Goal: Task Accomplishment & Management: Manage account settings

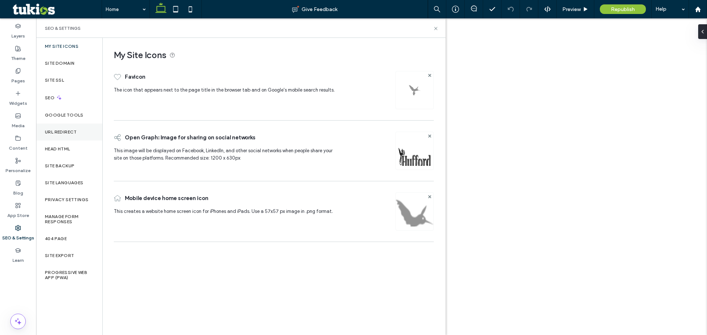
click at [61, 131] on label "URL Redirect" at bounding box center [61, 132] width 32 height 5
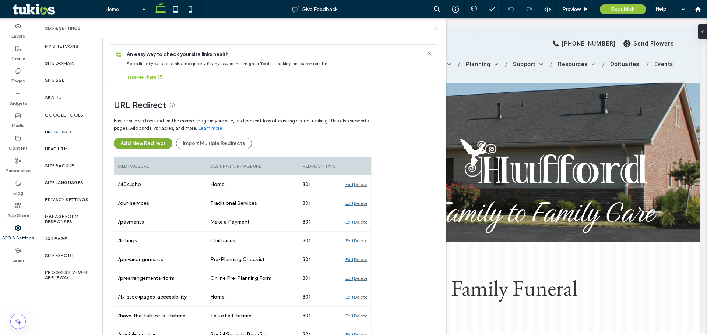
click at [154, 142] on button "Add New Redirect" at bounding box center [143, 144] width 59 height 12
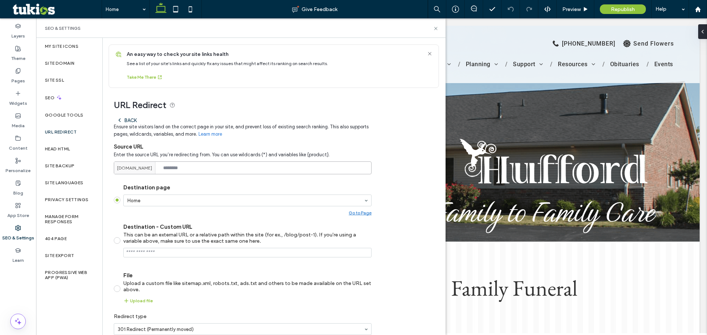
click at [196, 167] on input at bounding box center [243, 168] width 258 height 13
paste input "**********"
drag, startPoint x: 245, startPoint y: 168, endPoint x: 102, endPoint y: 167, distance: 143.2
click at [102, 167] on div "**********" at bounding box center [240, 187] width 409 height 298
click at [229, 170] on input "**********" at bounding box center [243, 168] width 258 height 13
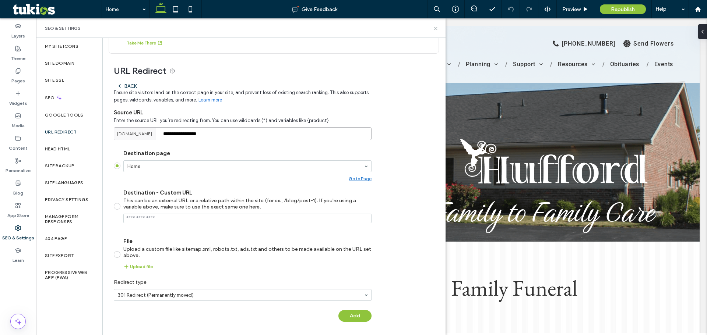
scroll to position [35, 0]
type input "**********"
click at [175, 220] on input "Destination - Custom URL This can be an external URL or a relative path within …" at bounding box center [247, 218] width 248 height 10
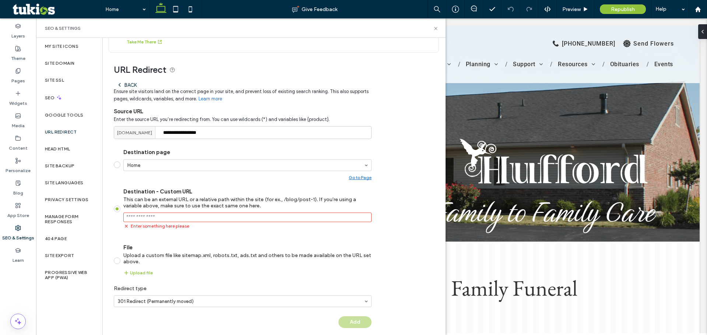
click at [162, 217] on input "Destination - Custom URL This can be an external URL or a relative path within …" at bounding box center [247, 218] width 248 height 10
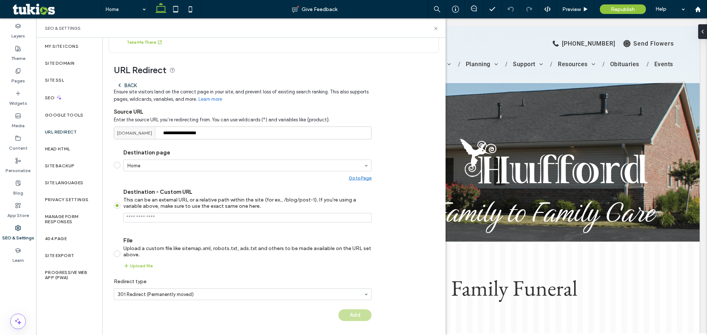
paste input "**********"
type input "**********"
click at [395, 227] on div "**********" at bounding box center [271, 191] width 337 height 276
click at [358, 315] on button "Add" at bounding box center [354, 316] width 33 height 12
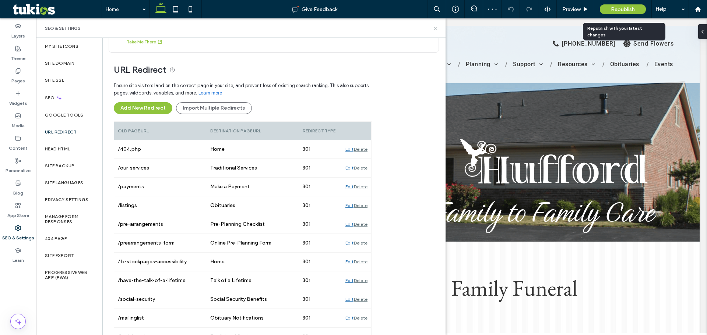
click at [618, 7] on span "Republish" at bounding box center [623, 9] width 24 height 6
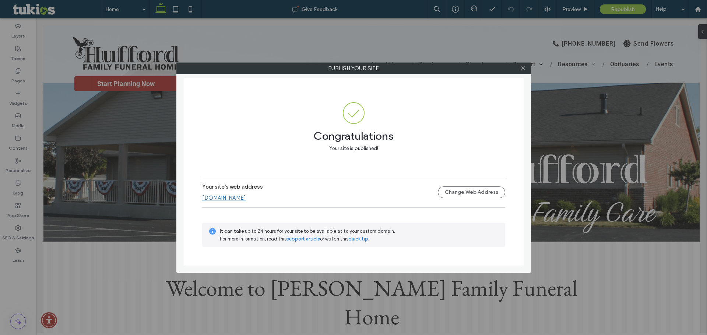
click at [222, 199] on link "www.huffordfh.com" at bounding box center [224, 198] width 44 height 7
click at [526, 67] on div at bounding box center [523, 68] width 11 height 11
click at [524, 67] on use at bounding box center [523, 69] width 4 height 4
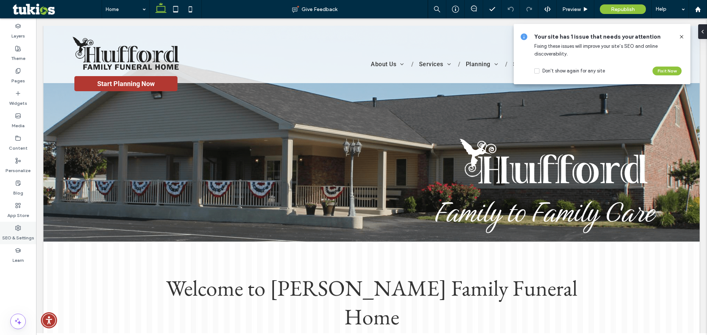
click at [17, 236] on label "SEO & Settings" at bounding box center [18, 236] width 32 height 10
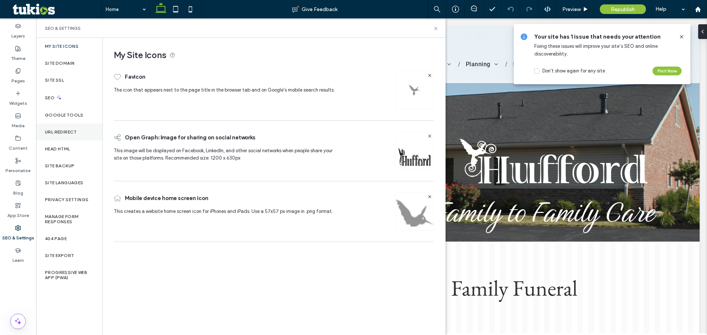
click at [73, 131] on label "URL Redirect" at bounding box center [61, 132] width 32 height 5
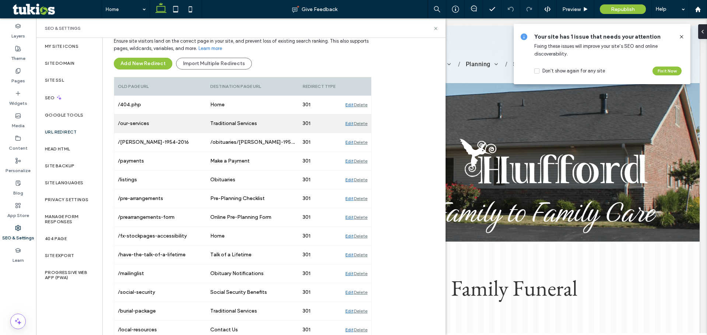
scroll to position [80, 0]
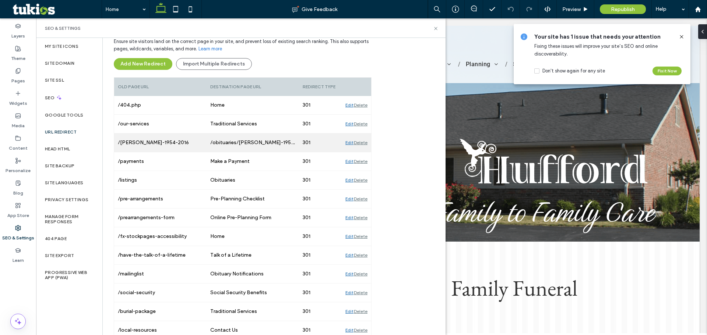
click at [199, 148] on div "/Jeffrey-1954-2016" at bounding box center [160, 143] width 92 height 18
click at [347, 142] on div "Edit" at bounding box center [349, 143] width 8 height 18
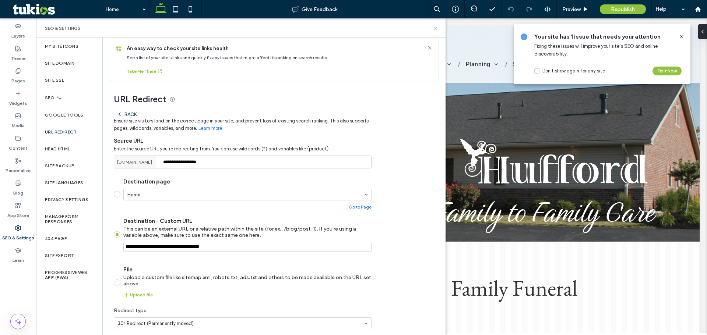
click at [251, 247] on input "Destination - Custom URL This can be an external URL or a relative path within …" at bounding box center [247, 247] width 248 height 10
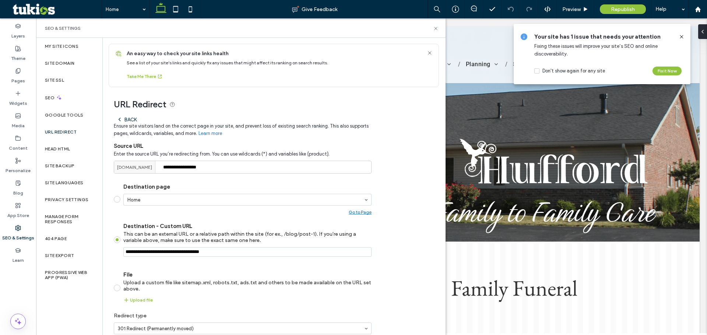
scroll to position [0, 0]
click at [124, 120] on div "Back" at bounding box center [127, 120] width 20 height 6
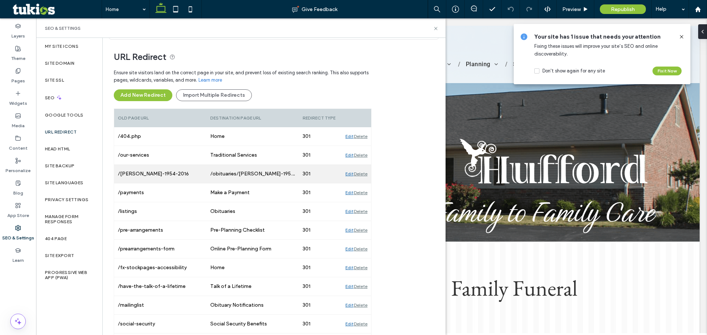
scroll to position [49, 0]
click at [360, 172] on div "Delete" at bounding box center [361, 173] width 14 height 18
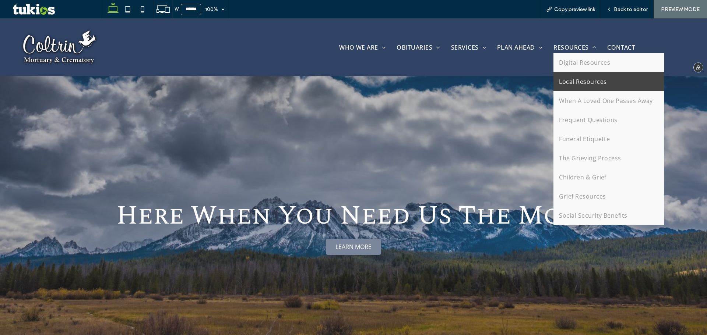
click at [576, 81] on span "Local Resources" at bounding box center [583, 82] width 48 height 8
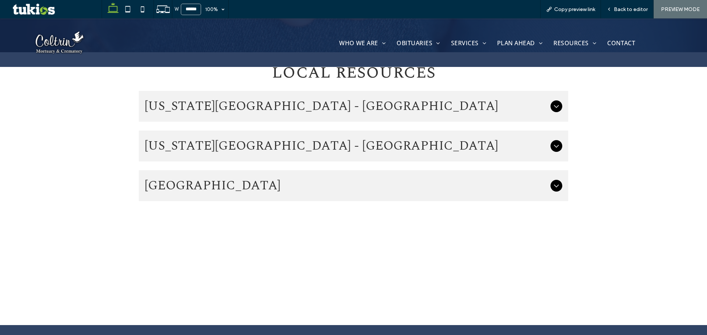
scroll to position [236, 0]
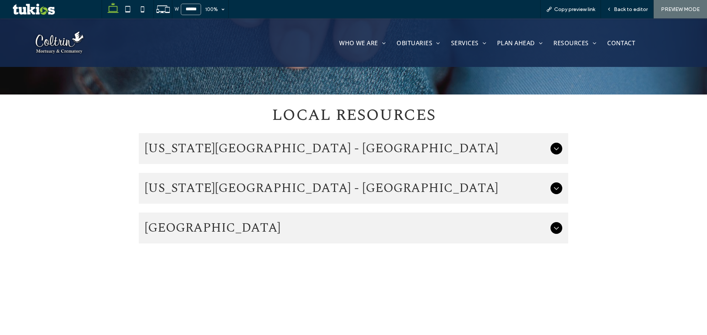
click at [386, 150] on span "Idaho State Veterans Cemetery - Boise" at bounding box center [346, 148] width 403 height 19
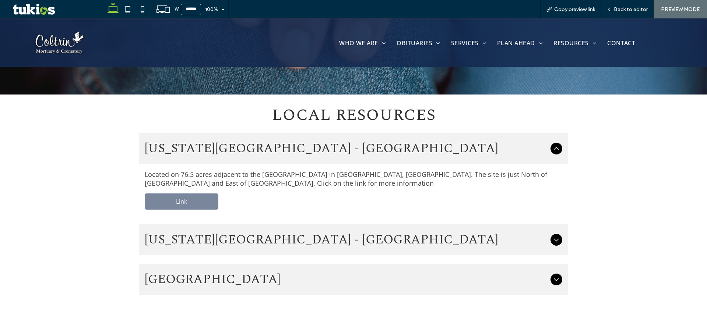
drag, startPoint x: 308, startPoint y: 241, endPoint x: 309, endPoint y: 231, distance: 10.1
click at [307, 241] on span "Idaho State Veterans Cemetery - Blackfoot" at bounding box center [346, 240] width 403 height 19
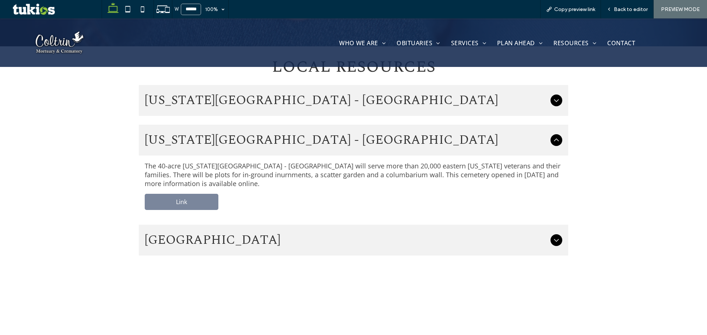
scroll to position [285, 0]
click at [313, 236] on span "Snake River Canyon National Cemetery" at bounding box center [346, 239] width 403 height 19
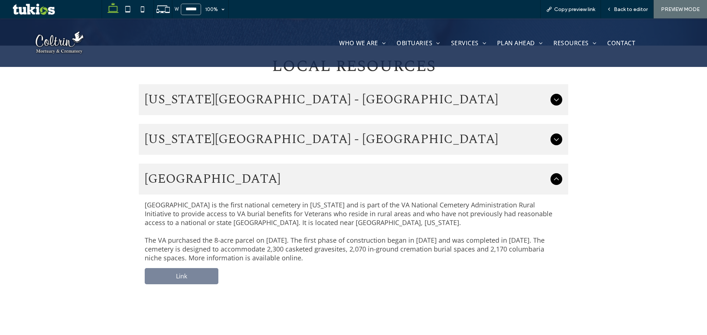
click at [525, 180] on span "Snake River Canyon National Cemetery" at bounding box center [346, 179] width 403 height 19
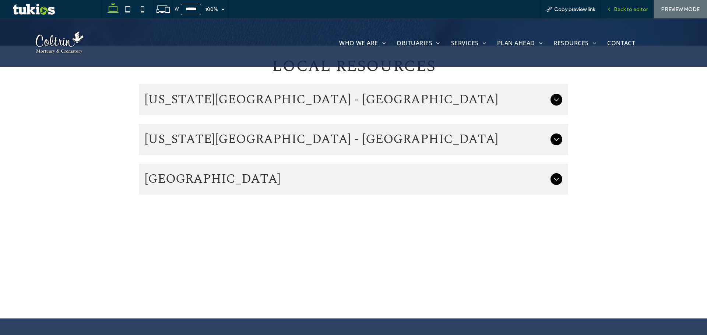
click at [627, 10] on span "Back to editor" at bounding box center [631, 9] width 34 height 6
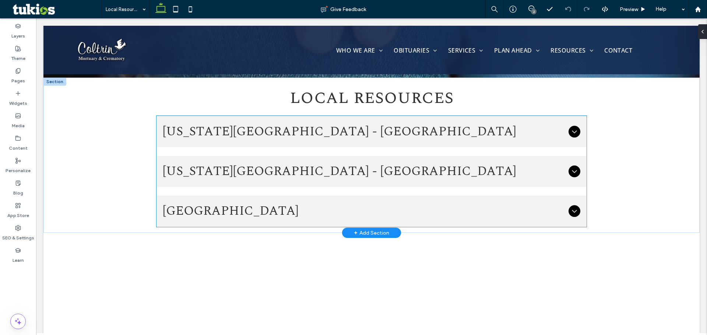
scroll to position [244, 0]
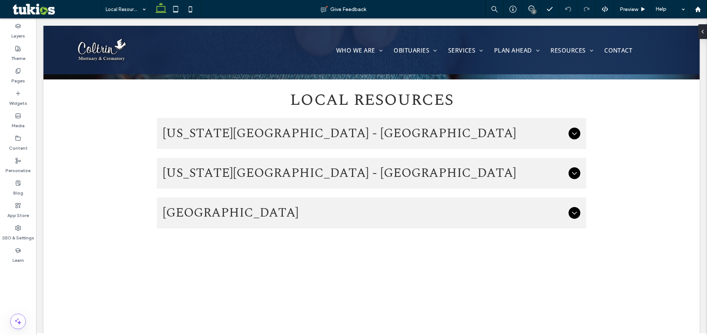
click at [531, 11] on div "2" at bounding box center [531, 9] width 18 height 6
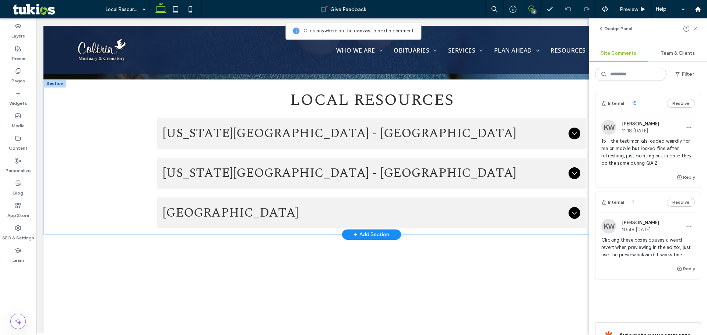
click at [283, 141] on span "Idaho State Veterans Cemetery - Boise" at bounding box center [364, 133] width 403 height 19
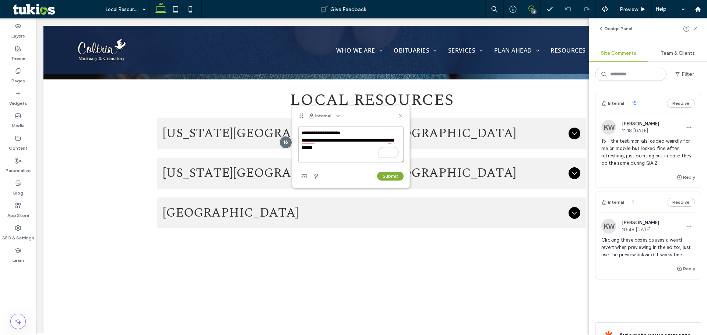
type textarea "**********"
click at [388, 178] on button "Submit" at bounding box center [390, 176] width 27 height 9
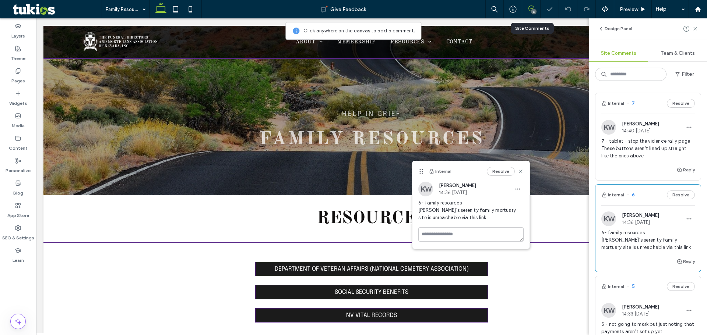
scroll to position [590, 0]
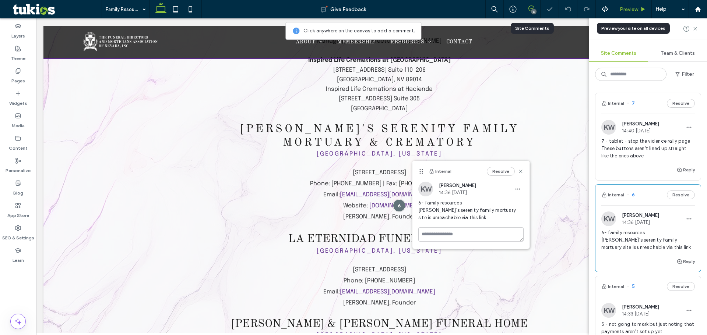
click at [630, 13] on div "Preview" at bounding box center [633, 9] width 38 height 18
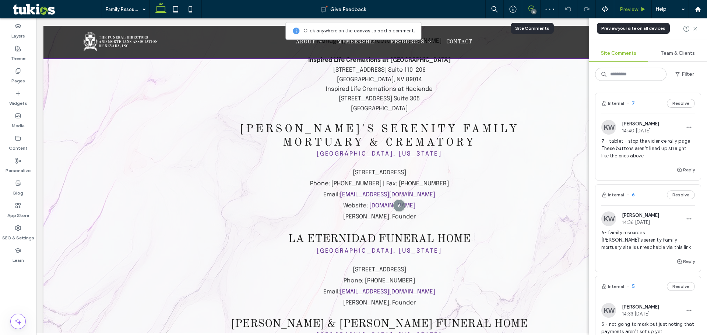
click at [633, 10] on span "Preview" at bounding box center [629, 9] width 18 height 6
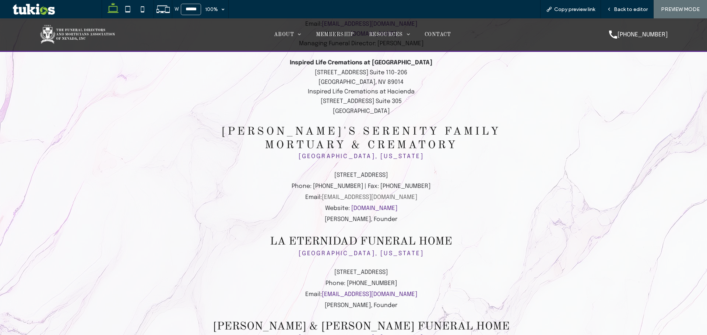
scroll to position [585, 0]
click at [617, 9] on span "Back to editor" at bounding box center [631, 9] width 34 height 6
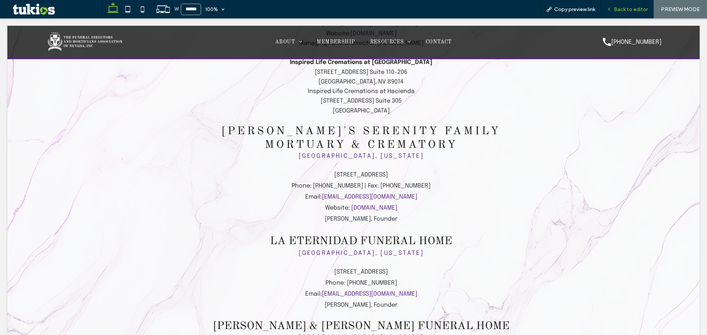
scroll to position [590, 0]
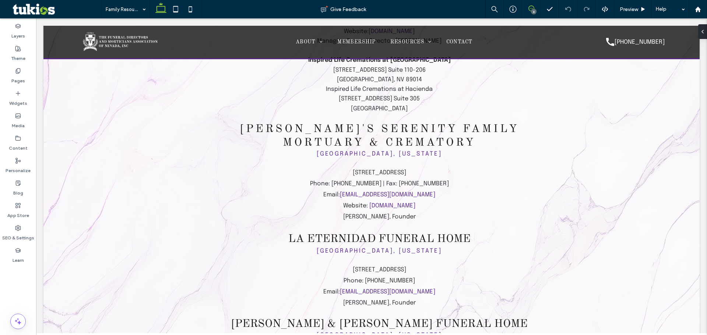
click at [532, 7] on icon at bounding box center [531, 9] width 6 height 6
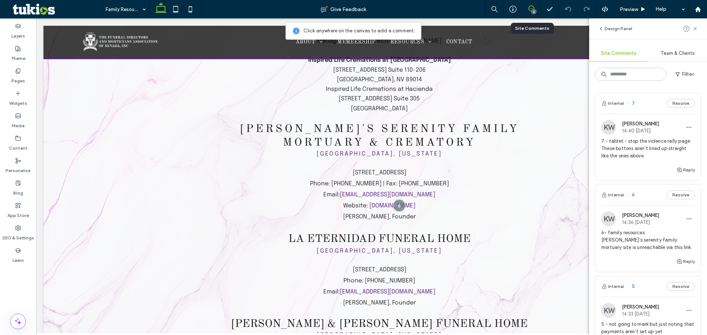
click at [636, 151] on span "7 - tablet - stop the violence rally page These buttons aren't lined up straigh…" at bounding box center [648, 149] width 94 height 22
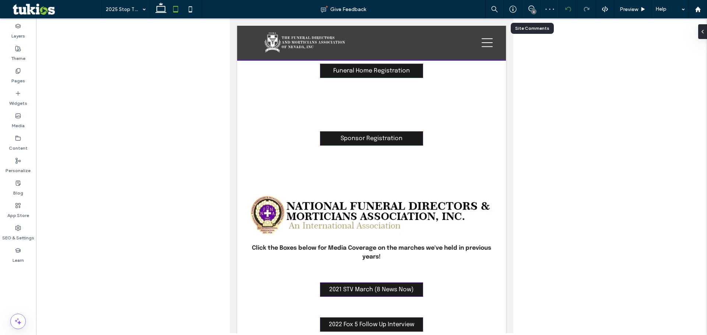
scroll to position [1062, 0]
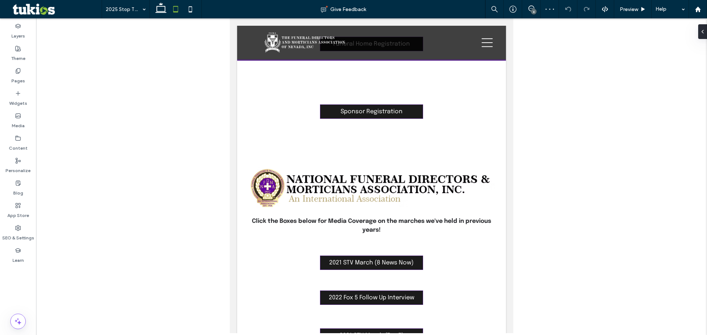
click at [533, 10] on div "6" at bounding box center [534, 12] width 6 height 6
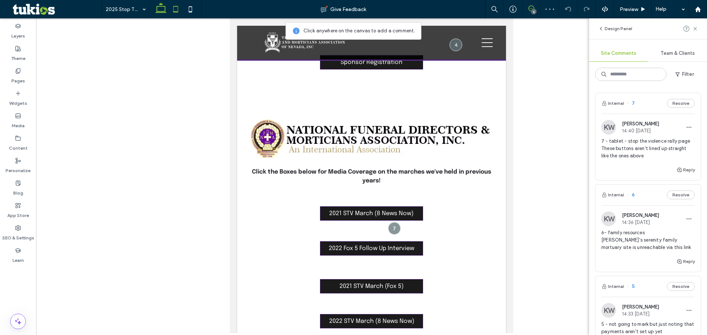
click at [160, 9] on icon at bounding box center [161, 9] width 15 height 15
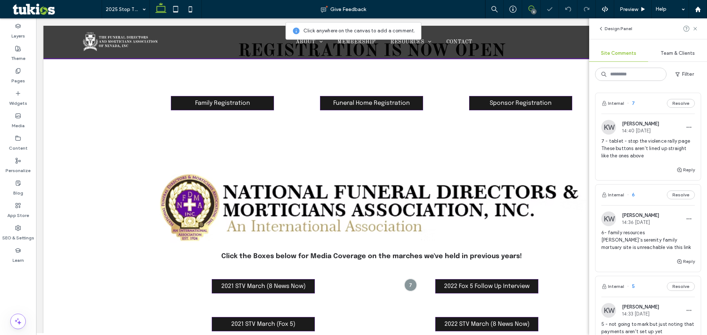
scroll to position [1192, 0]
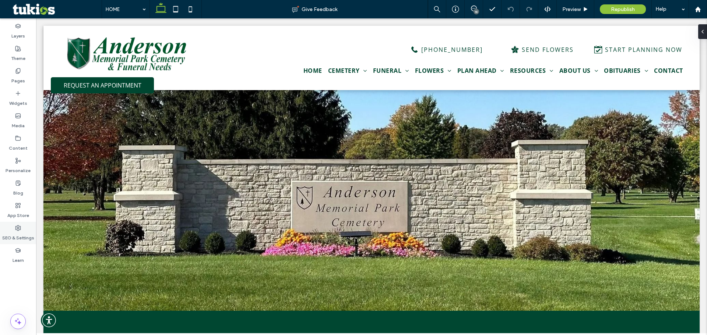
click at [25, 233] on label "SEO & Settings" at bounding box center [18, 236] width 32 height 10
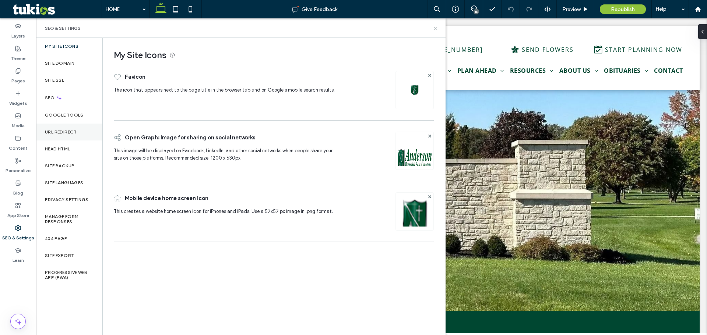
click at [70, 134] on label "URL Redirect" at bounding box center [61, 132] width 32 height 5
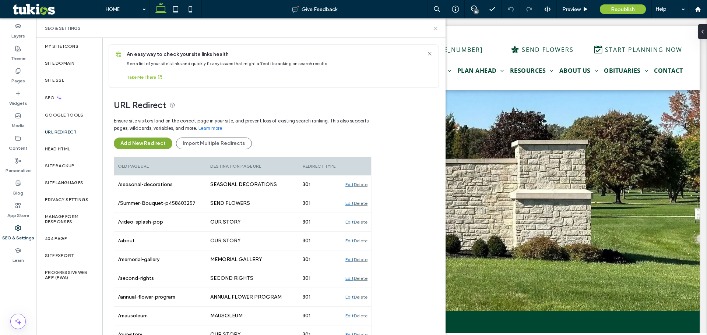
click at [157, 144] on button "Add New Redirect" at bounding box center [143, 144] width 59 height 12
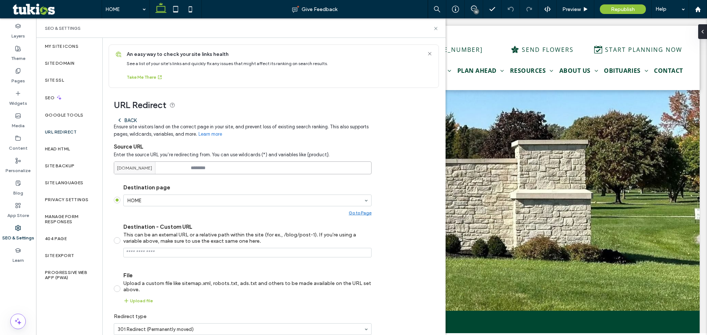
click at [212, 167] on input at bounding box center [243, 168] width 258 height 13
type input "**********"
type input "****"
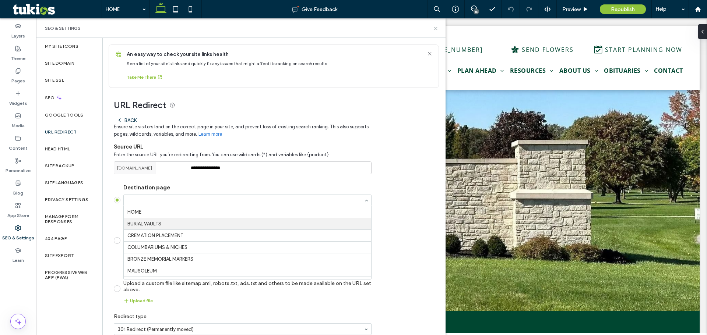
click at [104, 225] on div "**********" at bounding box center [271, 226] width 337 height 276
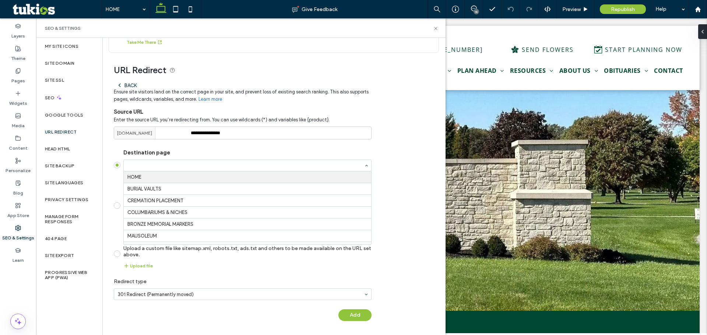
click at [174, 165] on input "Destination page HOME BURIAL VAULTS CREMATION PLACEMENT COLUMBARIUMS & NICHES B…" at bounding box center [245, 165] width 236 height 5
click at [105, 189] on div "**********" at bounding box center [271, 191] width 337 height 276
type input "***"
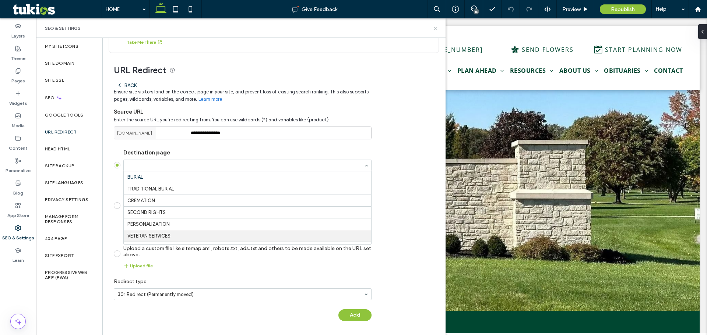
click at [433, 223] on div "**********" at bounding box center [271, 191] width 337 height 276
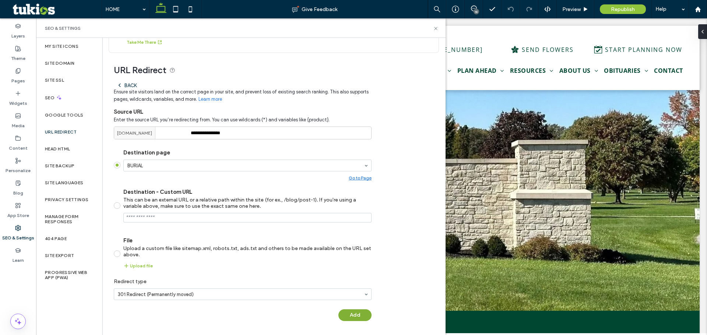
click at [366, 315] on button "Add" at bounding box center [354, 316] width 33 height 12
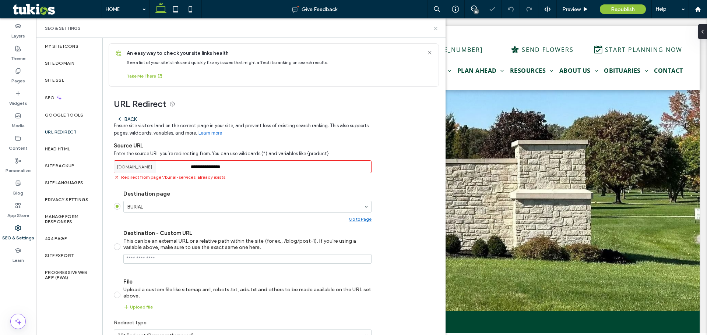
scroll to position [0, 0]
click at [70, 133] on label "URL Redirect" at bounding box center [61, 132] width 32 height 5
click at [132, 121] on div "Back" at bounding box center [127, 120] width 20 height 6
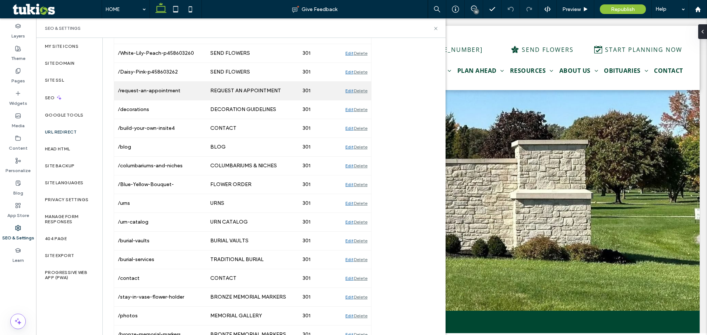
scroll to position [442, 0]
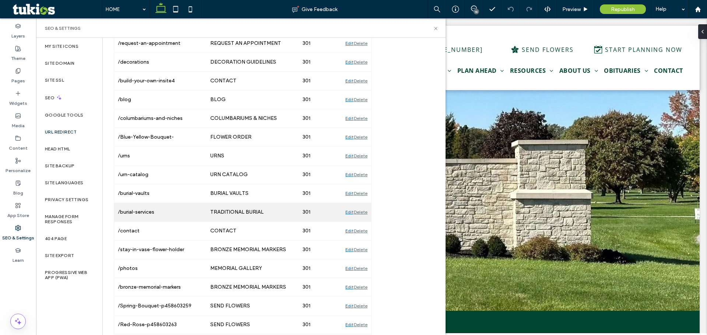
click at [349, 212] on div "Edit" at bounding box center [349, 212] width 8 height 18
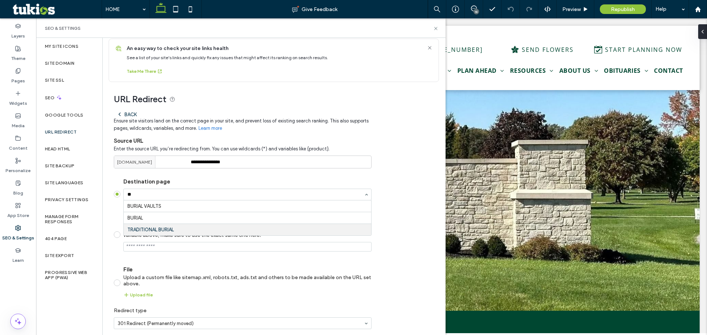
scroll to position [0, 0]
type input "***"
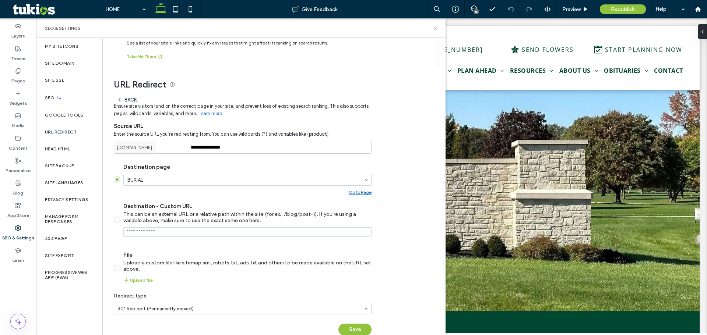
scroll to position [35, 0]
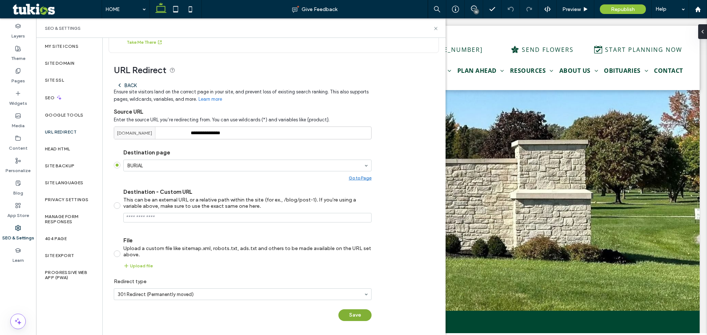
click at [353, 310] on button "Save" at bounding box center [354, 316] width 33 height 12
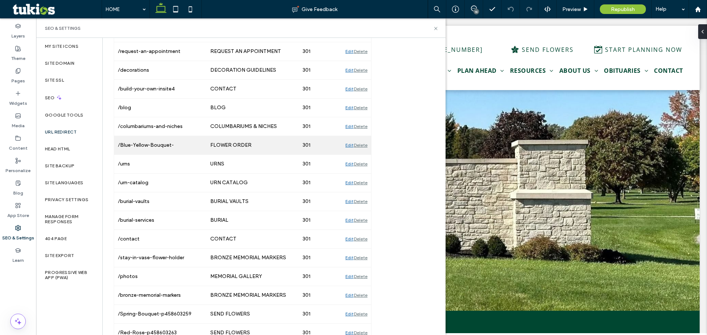
scroll to position [442, 0]
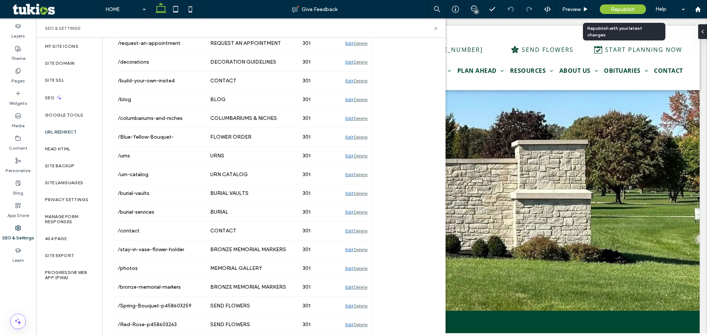
click at [622, 9] on span "Republish" at bounding box center [623, 9] width 24 height 6
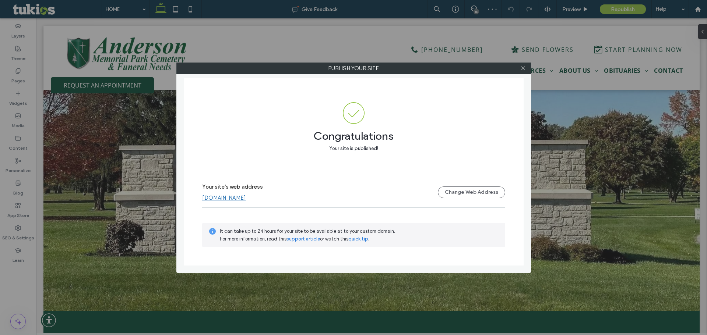
click at [246, 198] on link "www.andersonmemorialpark.com" at bounding box center [224, 198] width 44 height 7
click at [521, 66] on icon at bounding box center [523, 69] width 6 height 6
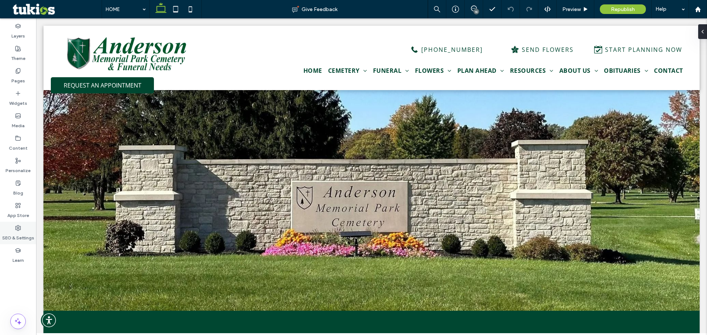
click at [24, 234] on label "SEO & Settings" at bounding box center [18, 236] width 32 height 10
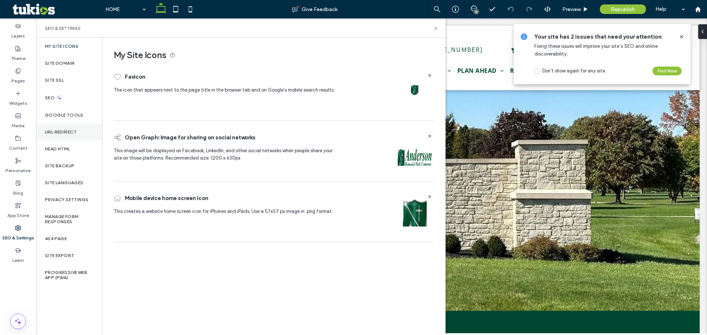
click at [67, 133] on label "URL Redirect" at bounding box center [61, 132] width 32 height 5
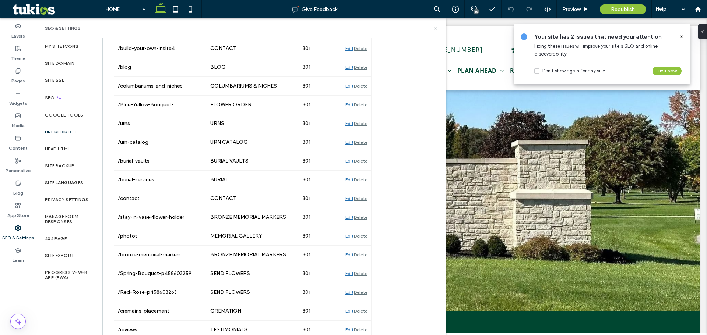
scroll to position [589, 0]
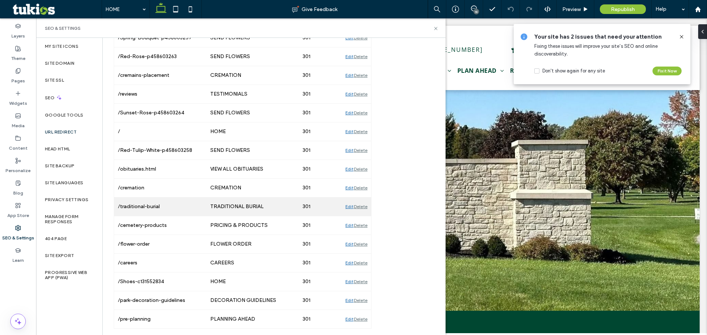
scroll to position [711, 0]
click at [348, 206] on div "Edit" at bounding box center [349, 206] width 8 height 18
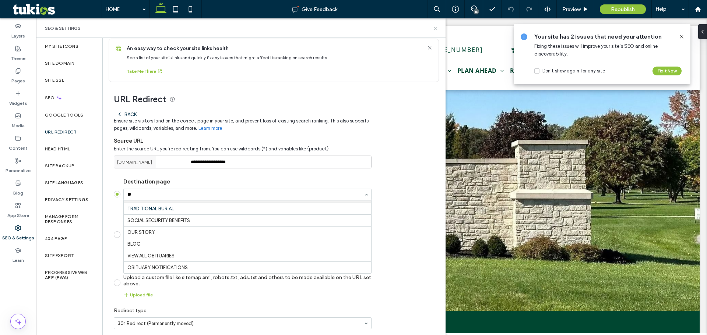
scroll to position [0, 0]
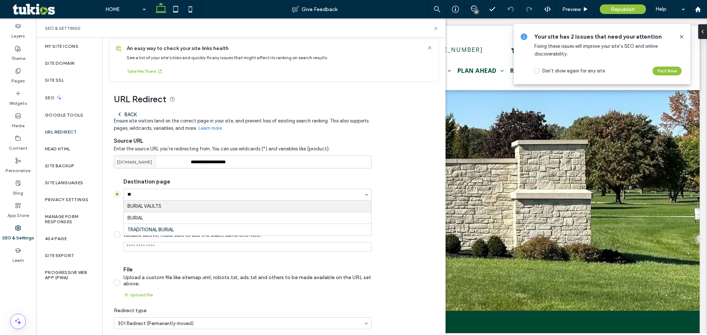
type input "***"
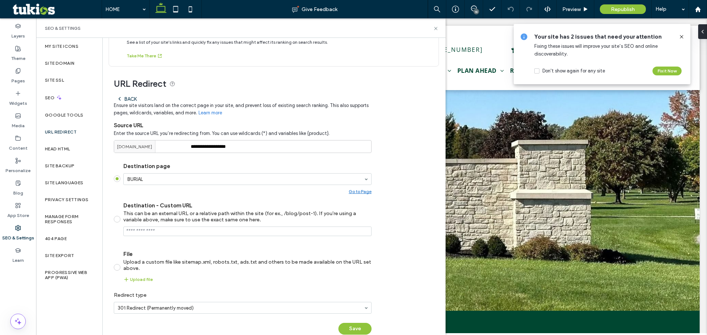
scroll to position [35, 0]
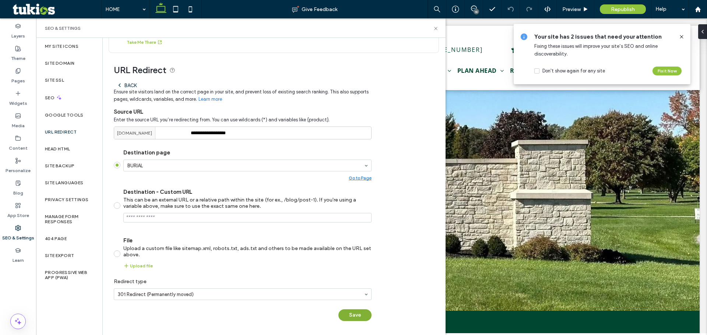
click at [355, 316] on button "Save" at bounding box center [354, 316] width 33 height 12
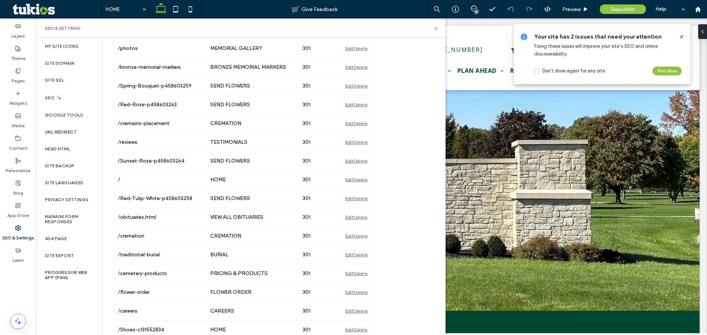
scroll to position [662, 0]
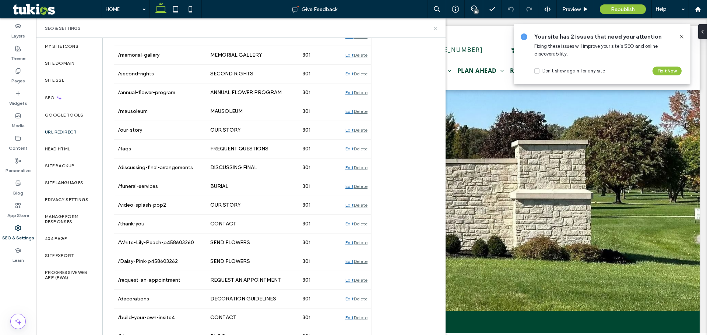
scroll to position [449, 0]
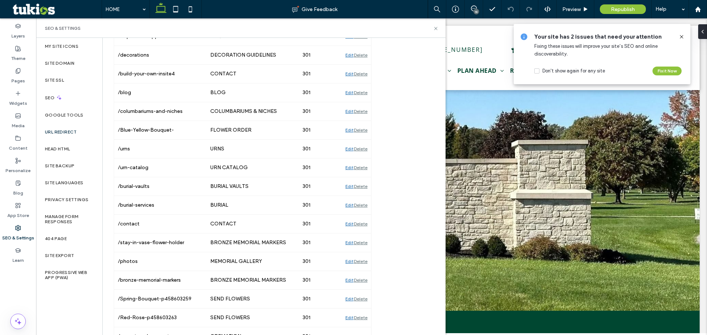
click at [399, 95] on div "URL Redirect Ensure site visitors land on the correct page in your site, and pr…" at bounding box center [271, 114] width 337 height 951
click at [435, 28] on use at bounding box center [435, 28] width 3 height 3
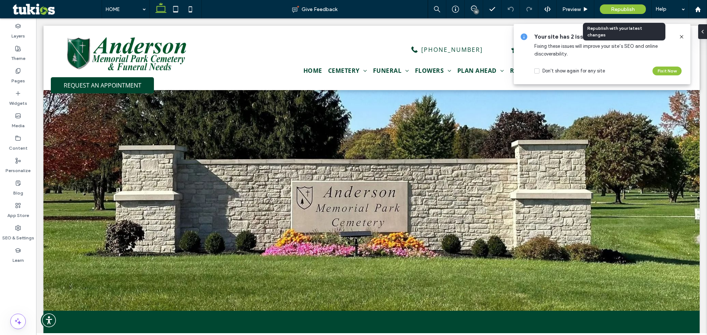
click at [628, 10] on span "Republish" at bounding box center [623, 9] width 24 height 6
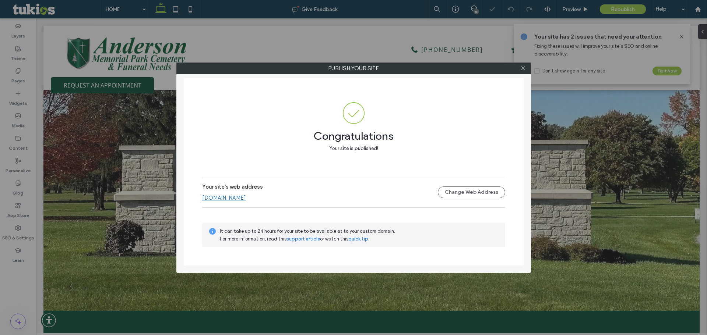
click at [246, 195] on link "www.andersonmemorialpark.com" at bounding box center [224, 198] width 44 height 7
click at [523, 67] on icon at bounding box center [523, 69] width 6 height 6
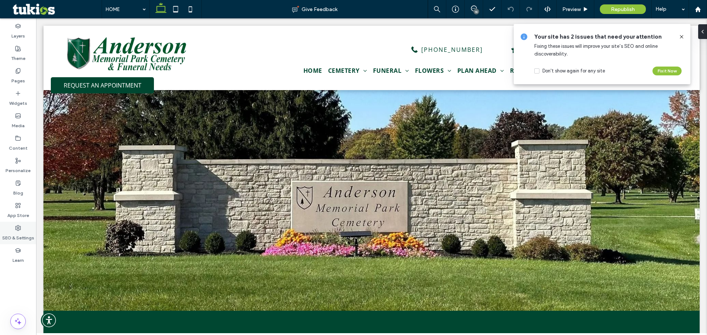
click at [18, 228] on icon at bounding box center [18, 228] width 6 height 6
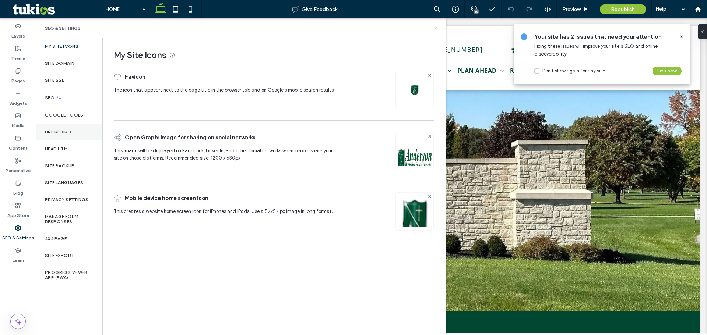
click at [68, 137] on div "URL Redirect" at bounding box center [69, 132] width 66 height 17
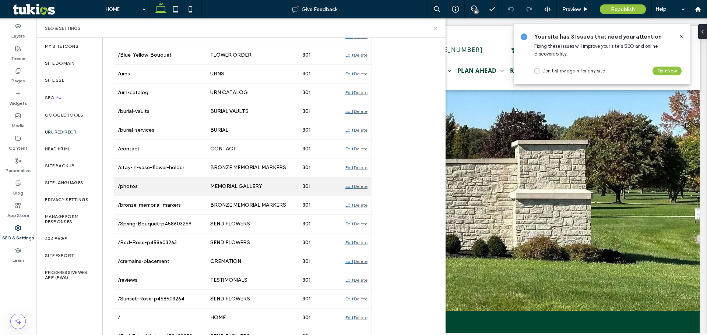
click at [348, 184] on div "Edit" at bounding box center [349, 186] width 8 height 18
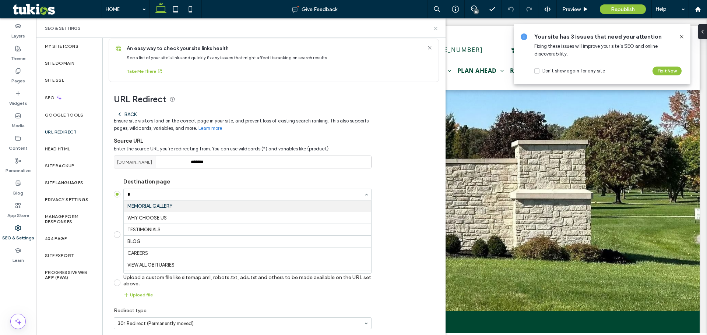
scroll to position [103, 0]
type input "**"
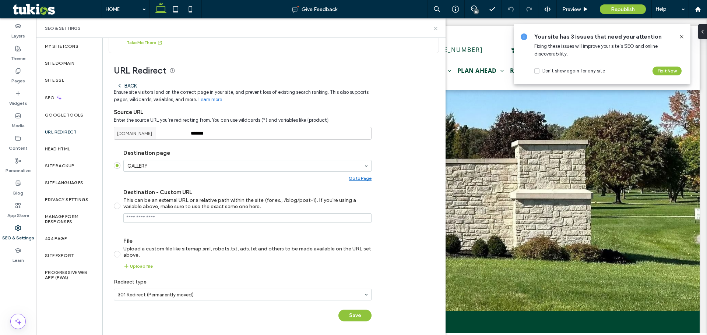
scroll to position [35, 0]
click at [364, 316] on button "Save" at bounding box center [354, 316] width 33 height 12
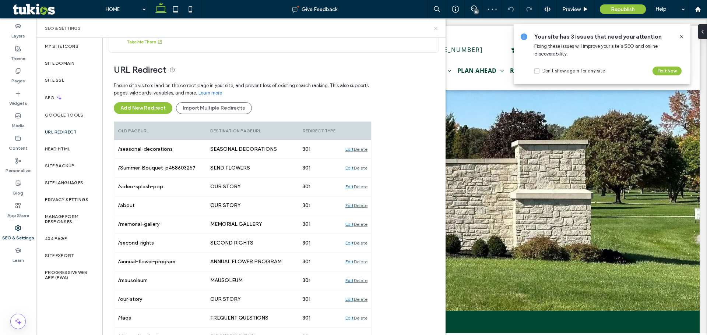
drag, startPoint x: 436, startPoint y: 29, endPoint x: 447, endPoint y: 13, distance: 20.0
click at [436, 29] on icon at bounding box center [436, 29] width 6 height 6
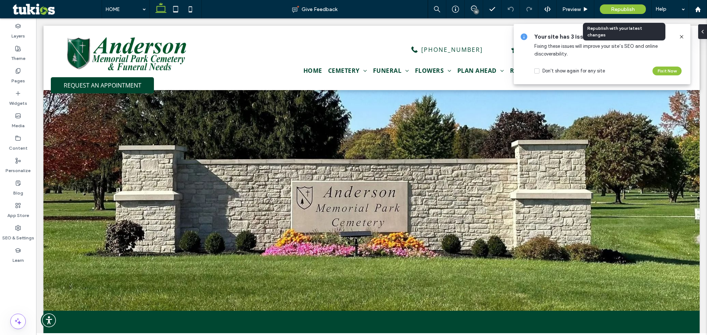
click at [618, 8] on span "Republish" at bounding box center [623, 9] width 24 height 6
